Goal: Navigation & Orientation: Find specific page/section

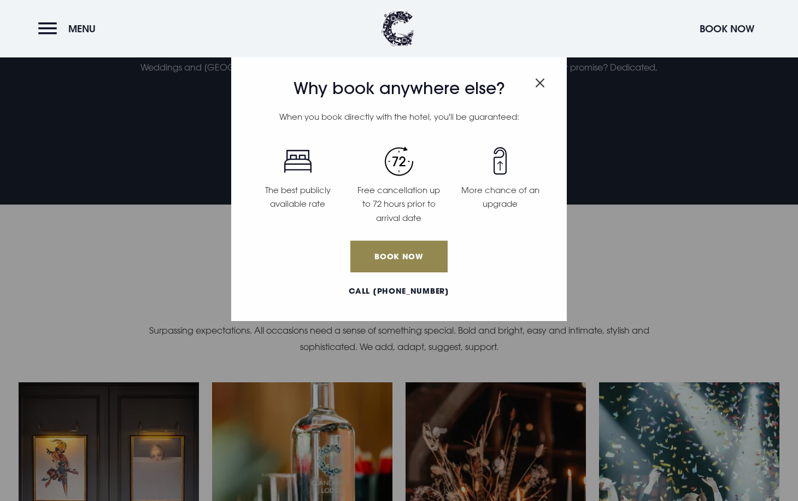
scroll to position [3051, 0]
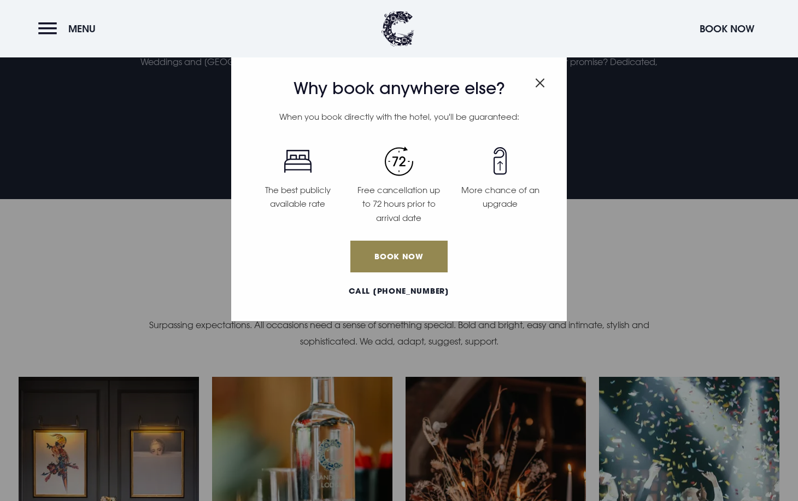
click at [545, 86] on h3 "Why book anywhere else?" at bounding box center [399, 89] width 304 height 20
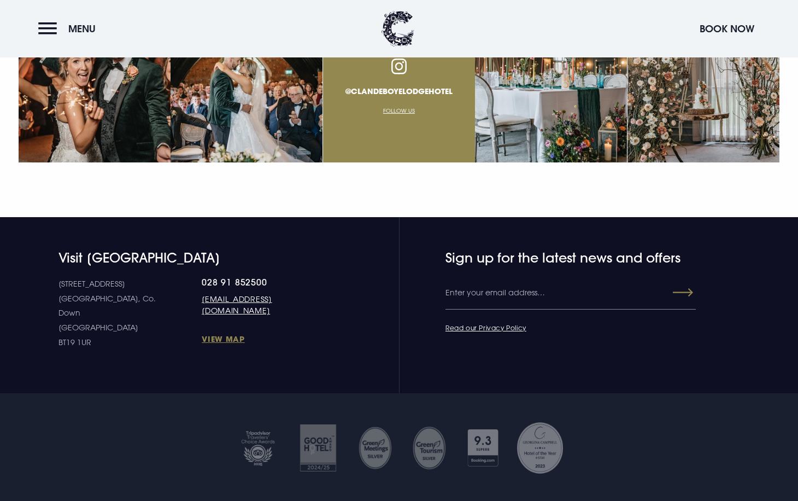
scroll to position [4167, 0]
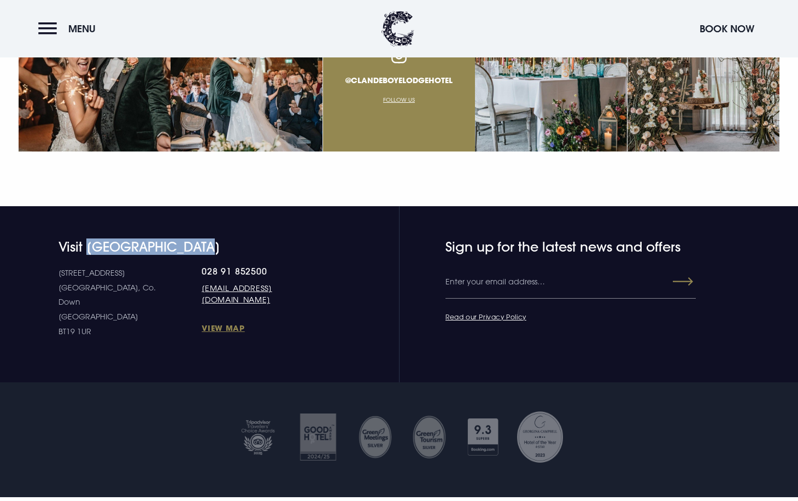
drag, startPoint x: 216, startPoint y: 208, endPoint x: 91, endPoint y: 208, distance: 125.2
click at [91, 239] on h4 "Visit [GEOGRAPHIC_DATA]" at bounding box center [192, 247] width 269 height 16
copy h4 "Clandeboye Lodge"
drag, startPoint x: 60, startPoint y: 236, endPoint x: 115, endPoint y: 233, distance: 55.3
click at [115, 266] on p "10 Estate Road Bangor, Co. Down Northern Ireland BT19 1UR" at bounding box center [129, 302] width 143 height 73
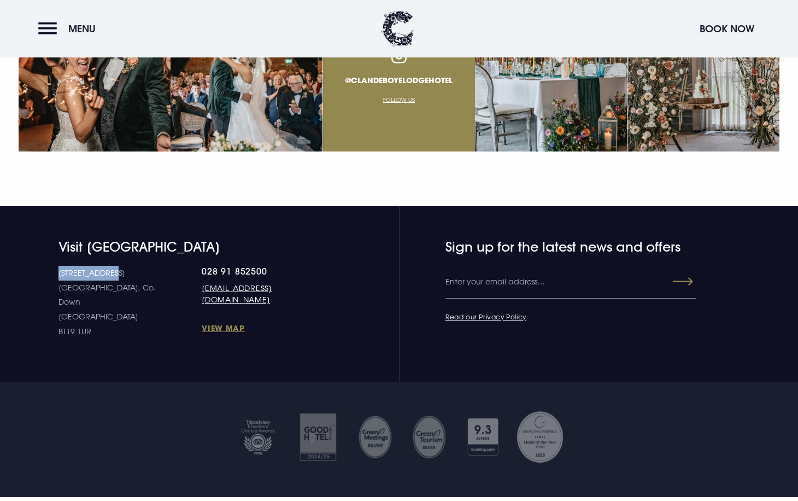
copy p "[STREET_ADDRESS]"
drag, startPoint x: 58, startPoint y: 248, endPoint x: 126, endPoint y: 250, distance: 68.3
click at [126, 250] on div "Visit Clandeboye Lodge 10 Estate Road Bangor, Co. Down Northern Ireland BT19 1U…" at bounding box center [173, 289] width 309 height 100
copy p "[GEOGRAPHIC_DATA], Co. Down"
click at [38, 409] on div at bounding box center [399, 436] width 800 height 55
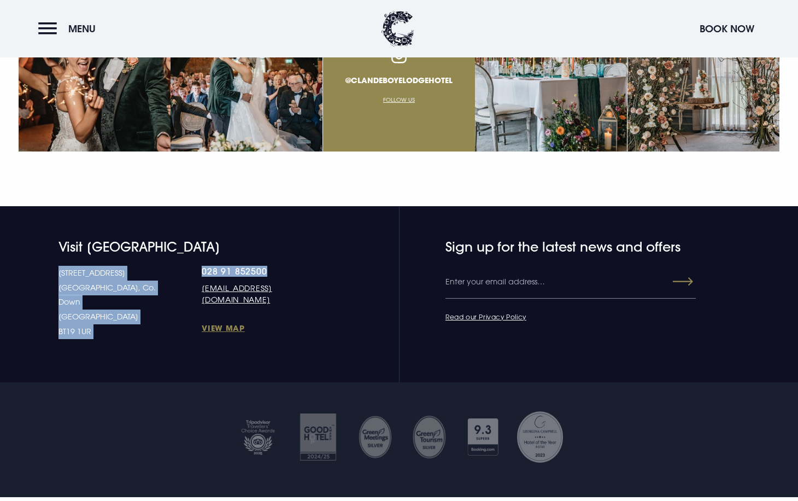
drag, startPoint x: 152, startPoint y: 230, endPoint x: 227, endPoint y: 232, distance: 75.5
click at [227, 266] on div "10 Estate Road Bangor, Co. Down Northern Ireland BT19 1UR 028 91 852500 welcome…" at bounding box center [192, 302] width 269 height 73
copy div "10 Estate Road Bangor, Co. Down Northern Ireland BT19 1UR 028 91 852500"
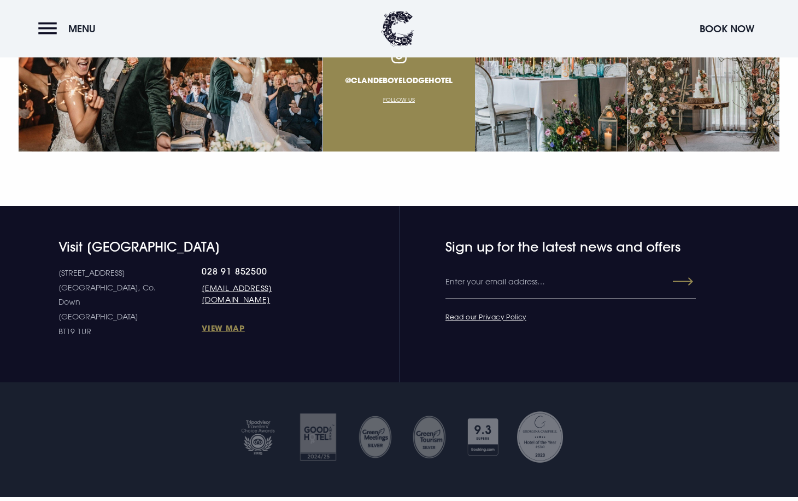
click at [185, 409] on div at bounding box center [399, 436] width 800 height 55
click at [18, 409] on div at bounding box center [399, 436] width 800 height 55
click at [228, 309] on section "Visit Clandeboye Lodge 10 Estate Road Bangor, Co. Down Northern Ireland BT19 1U…" at bounding box center [399, 294] width 798 height 177
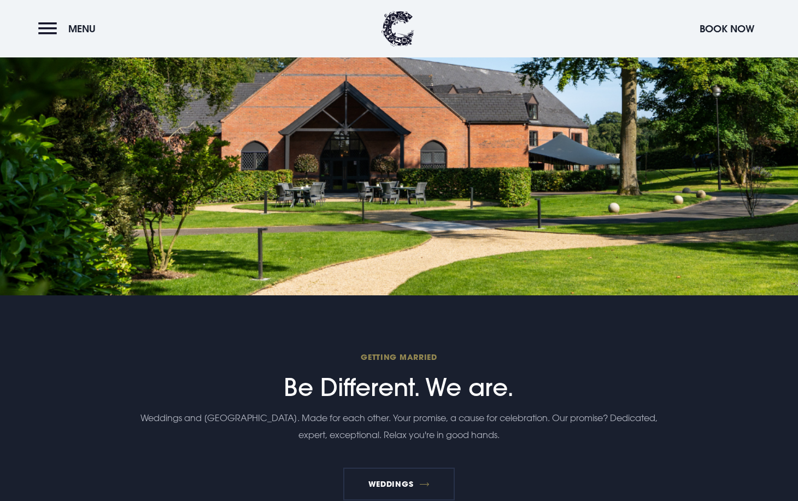
scroll to position [2692, 0]
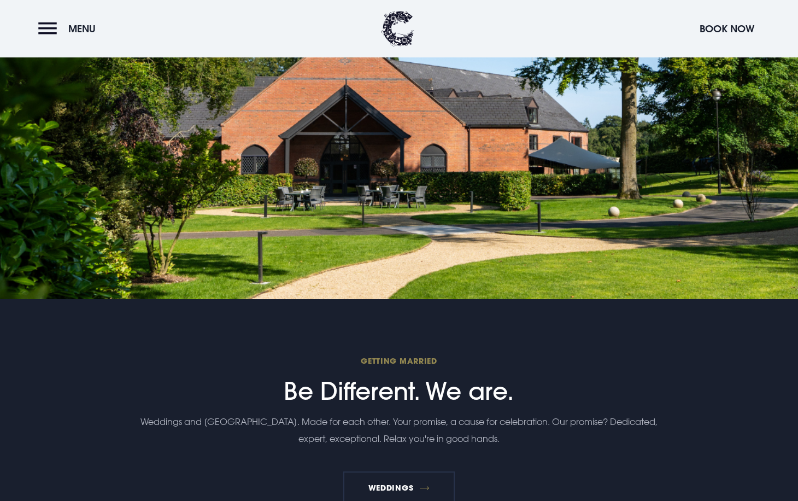
click at [45, 40] on button "Menu" at bounding box center [69, 29] width 63 height 24
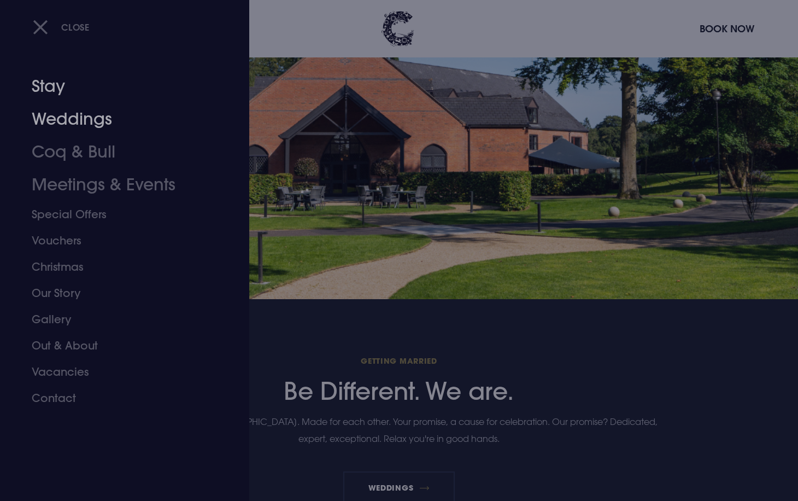
click at [43, 95] on link "Stay" at bounding box center [118, 86] width 173 height 33
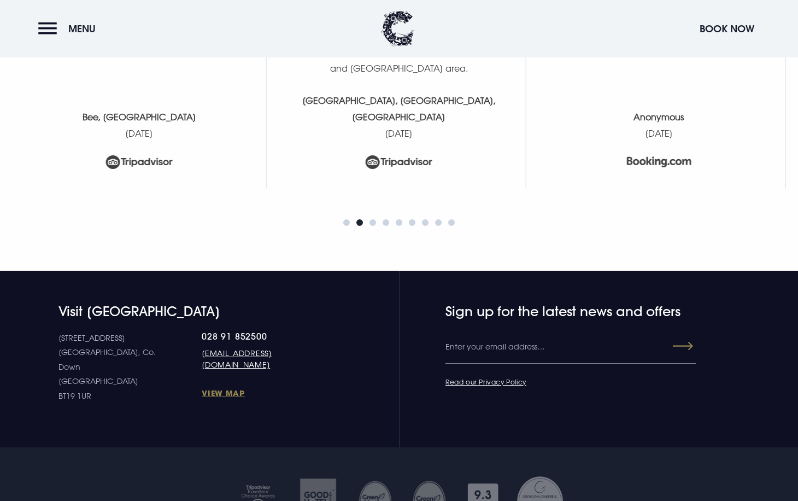
scroll to position [4646, 0]
